Goal: Download file/media

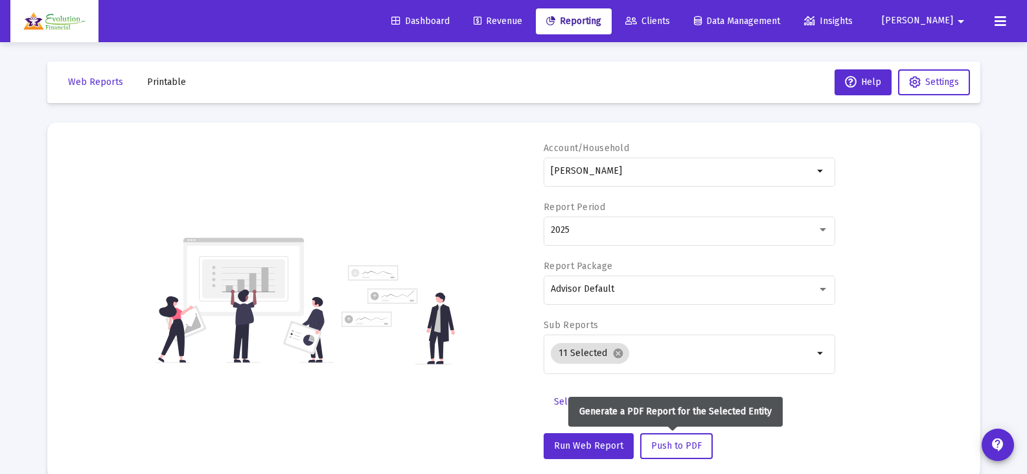
select select "View all"
click at [670, 449] on span "Push to PDF" at bounding box center [676, 445] width 51 height 11
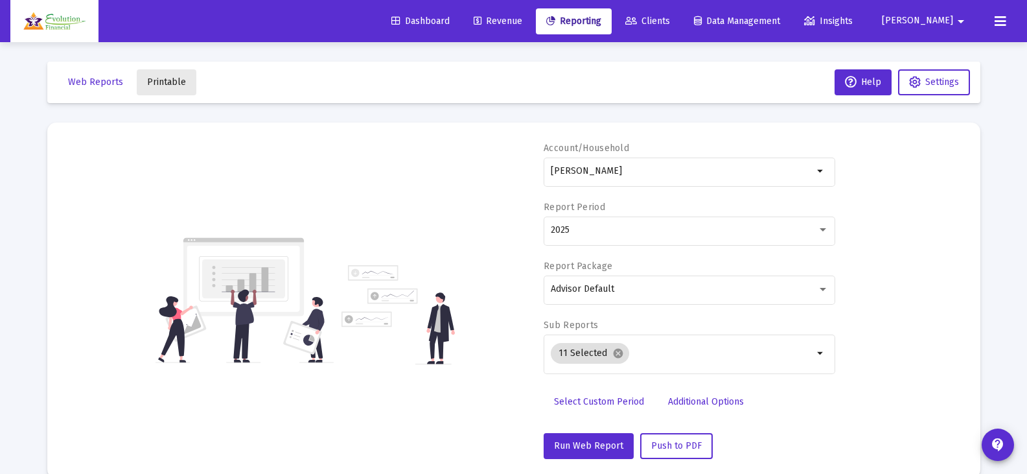
click at [177, 78] on span "Printable" at bounding box center [166, 81] width 39 height 11
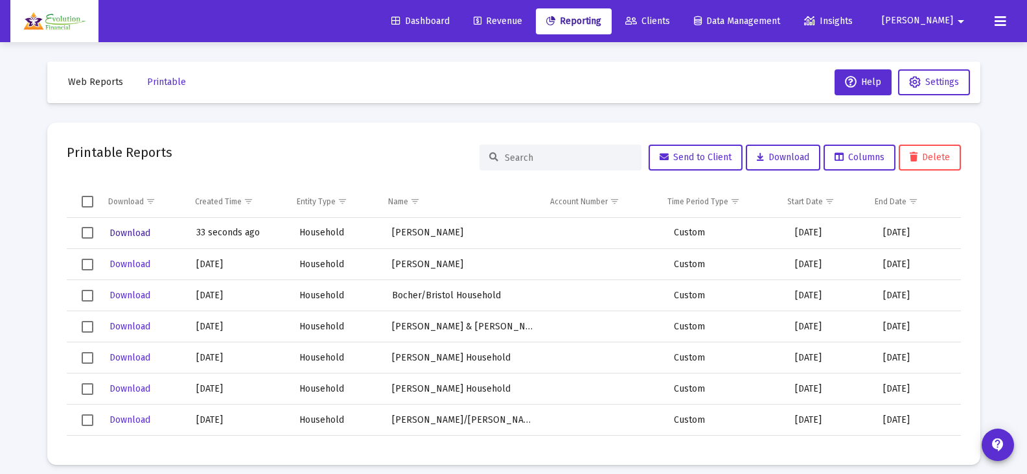
click at [130, 225] on button "Download" at bounding box center [129, 233] width 43 height 19
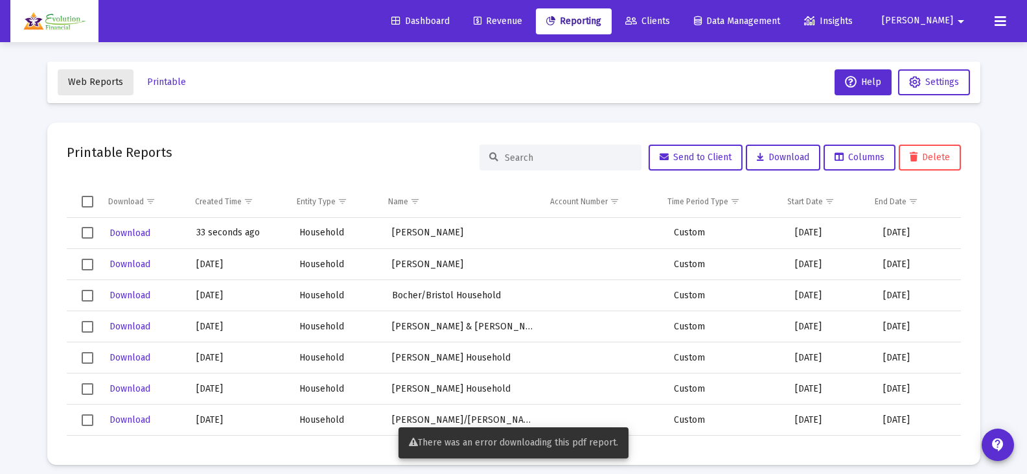
click at [106, 87] on span "Web Reports" at bounding box center [95, 81] width 55 height 11
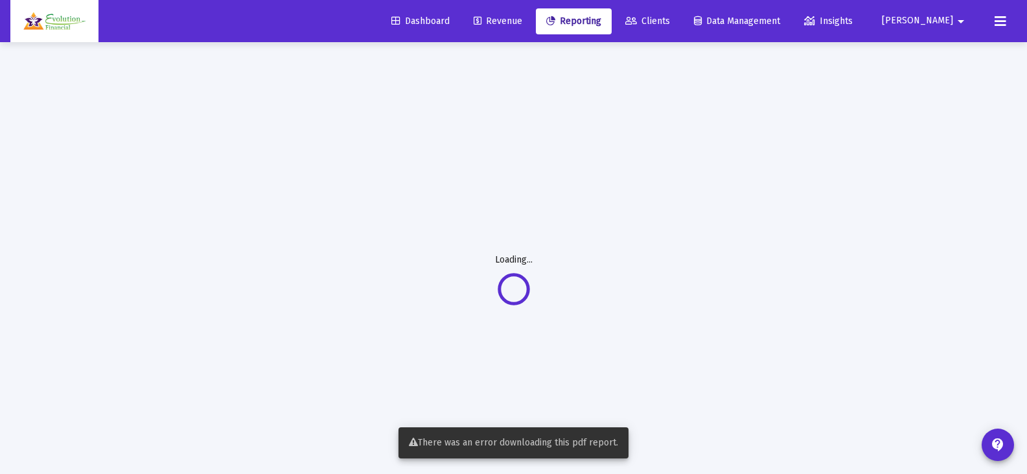
select select "View all"
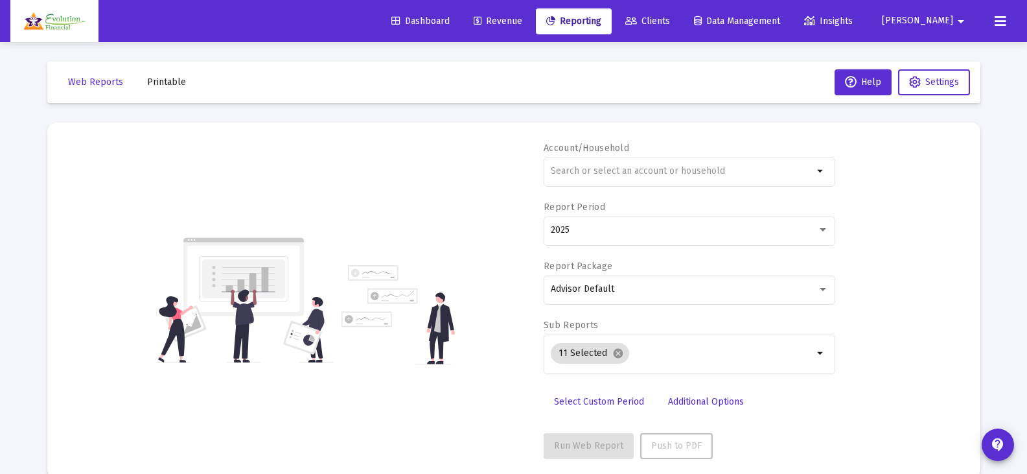
click at [171, 76] on span "Printable" at bounding box center [166, 81] width 39 height 11
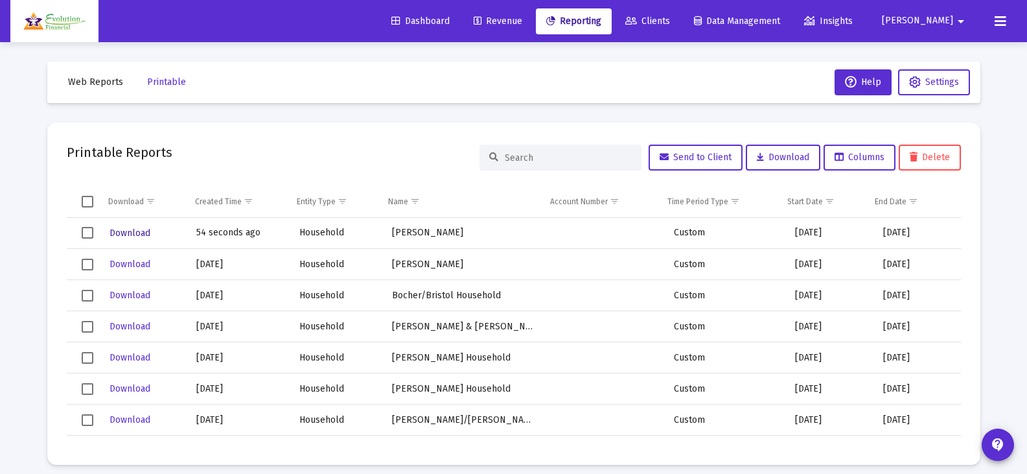
click at [130, 228] on span "Download" at bounding box center [130, 233] width 41 height 11
